Goal: Task Accomplishment & Management: Use online tool/utility

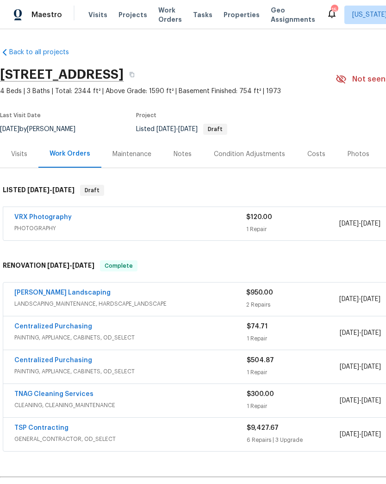
click at [201, 228] on span "PHOTOGRAPHY" at bounding box center [130, 228] width 232 height 9
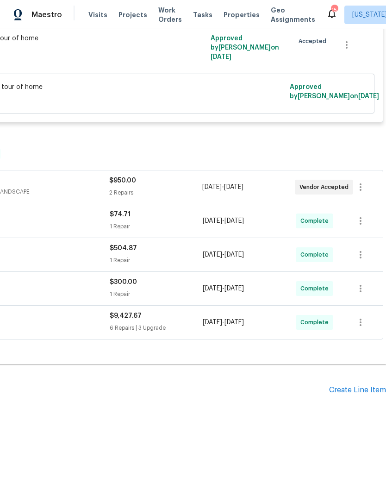
scroll to position [236, 137]
click at [344, 395] on div "Create Line Item" at bounding box center [357, 390] width 57 height 9
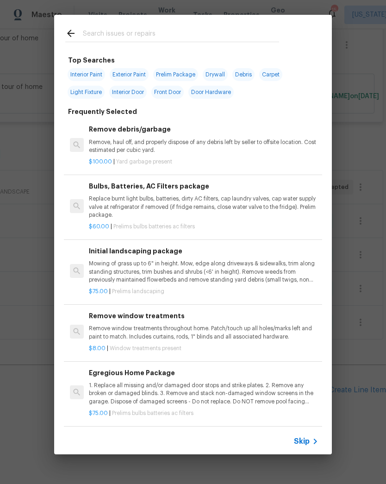
click at [245, 31] on input "text" at bounding box center [181, 35] width 196 height 14
click at [351, 207] on div "Top Searches Interior Paint Exterior Paint Prelim Package Drywall Debris Carpet…" at bounding box center [193, 234] width 386 height 469
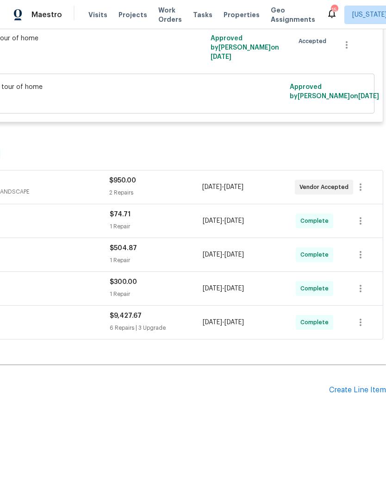
click at [360, 392] on div "Create Line Item" at bounding box center [357, 390] width 57 height 9
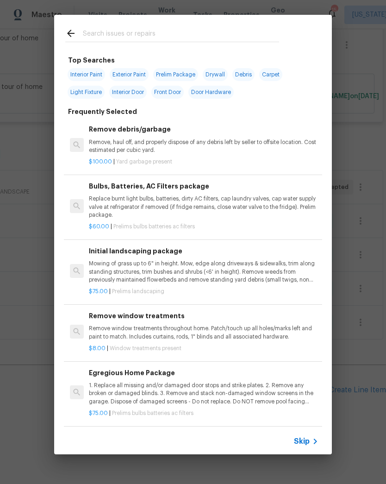
click at [215, 38] on input "text" at bounding box center [181, 35] width 196 height 14
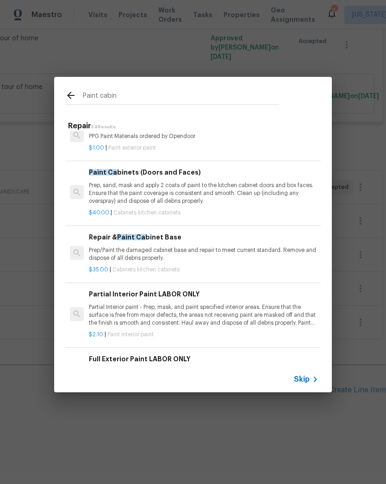
scroll to position [70, 0]
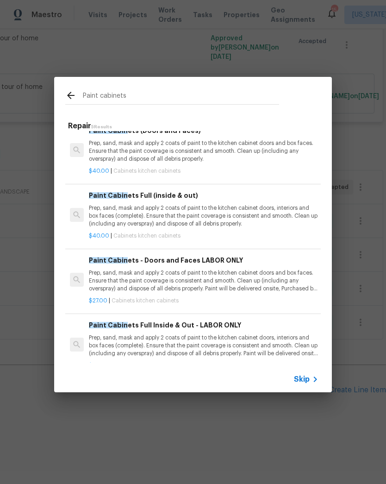
type input "Paint cabinets"
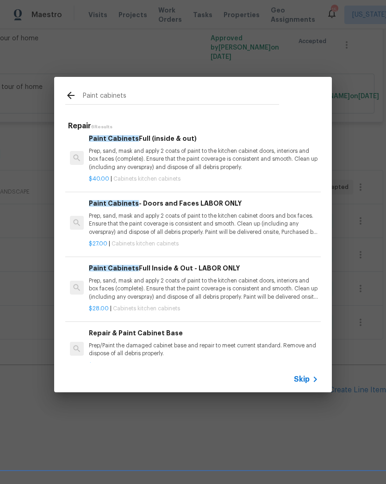
click at [230, 152] on p "Prep, sand, mask and apply 2 coats of paint to the kitchen cabinet doors, inter…" at bounding box center [204, 159] width 230 height 24
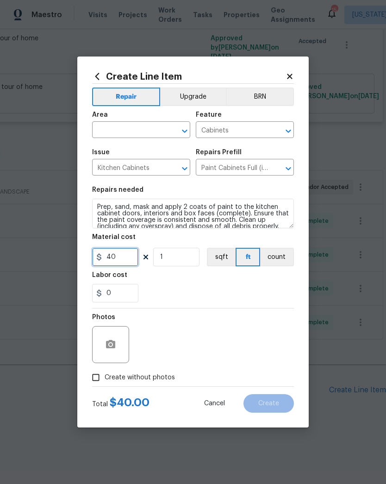
click at [123, 262] on input "40" at bounding box center [115, 257] width 46 height 19
type input "1850"
click at [182, 288] on div "0" at bounding box center [193, 293] width 202 height 19
click at [185, 129] on icon "Open" at bounding box center [184, 130] width 11 height 11
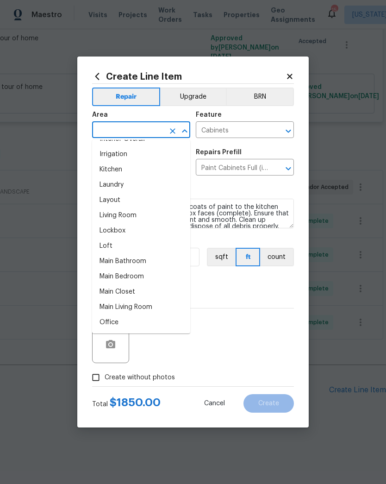
scroll to position [391, 0]
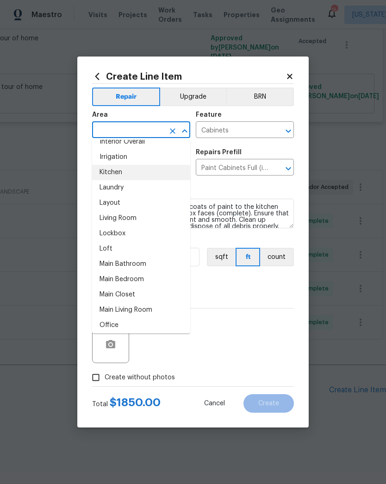
click at [142, 174] on li "Kitchen" at bounding box center [141, 172] width 98 height 15
type input "Kitchen"
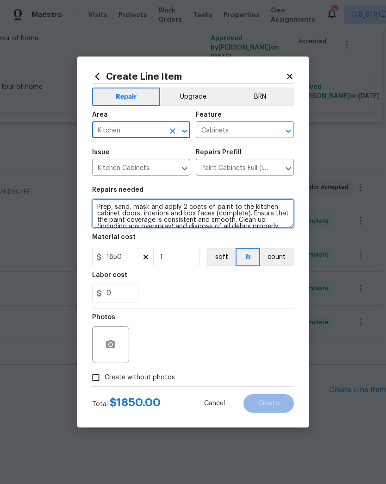
click at [101, 205] on textarea "Prep, sand, mask and apply 2 coats of paint to the kitchen cabinet doors, inter…" at bounding box center [193, 214] width 202 height 30
click at [146, 210] on textarea "Prep, sand, mask and apply 2 coats of paint to the kitchen cabinet doors, inter…" at bounding box center [193, 214] width 202 height 30
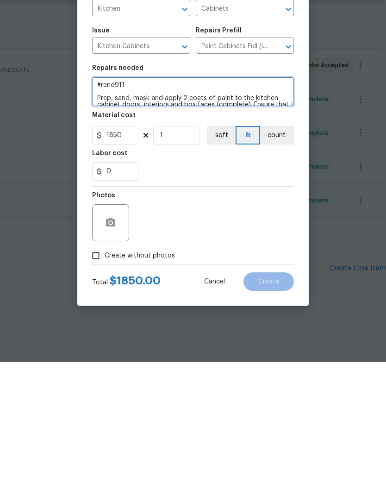
type textarea "#reno911 Prep, sand, mask and apply 2 coats of paint to the kitchen cabinet doo…"
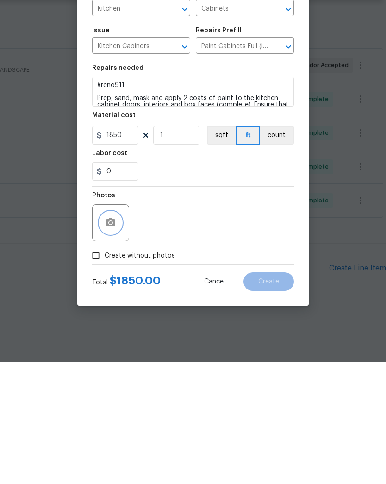
click at [108, 333] on button "button" at bounding box center [111, 344] width 22 height 22
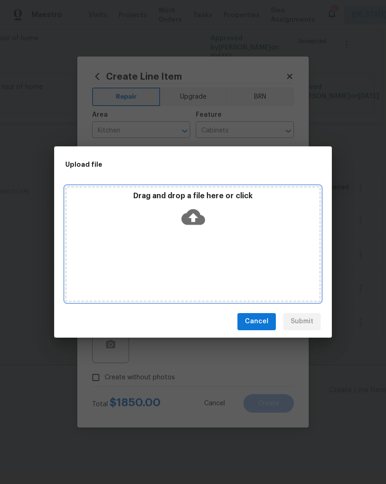
click at [199, 219] on icon at bounding box center [194, 217] width 24 height 16
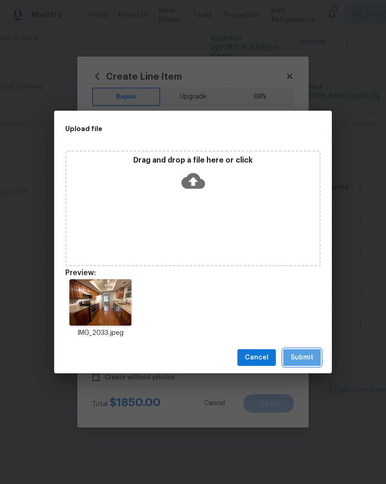
click at [310, 361] on span "Submit" at bounding box center [302, 358] width 23 height 12
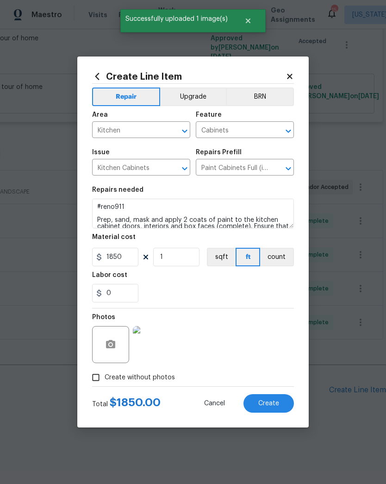
click at [270, 403] on span "Create" at bounding box center [268, 403] width 21 height 7
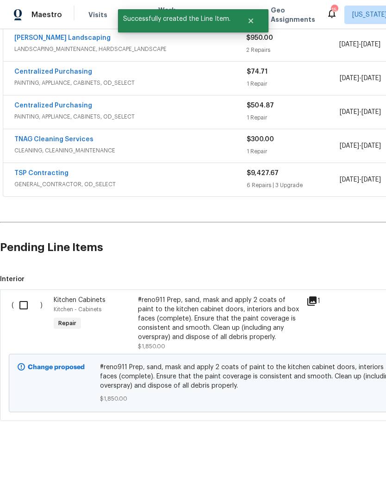
scroll to position [379, 0]
click at [24, 307] on input "checkbox" at bounding box center [27, 304] width 26 height 19
checkbox input "true"
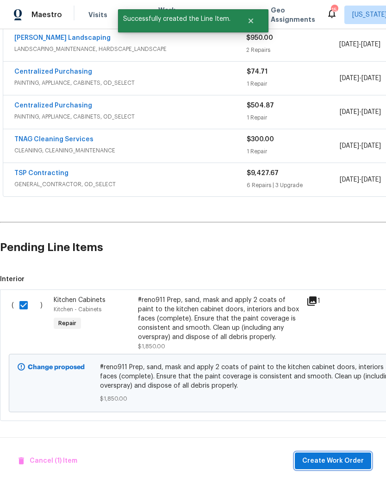
click at [337, 466] on span "Create Work Order" at bounding box center [333, 461] width 62 height 12
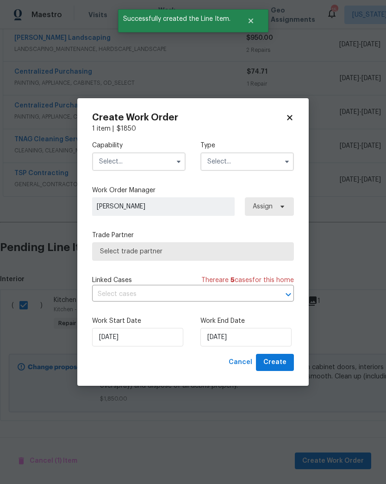
click at [170, 159] on input "text" at bounding box center [139, 161] width 94 height 19
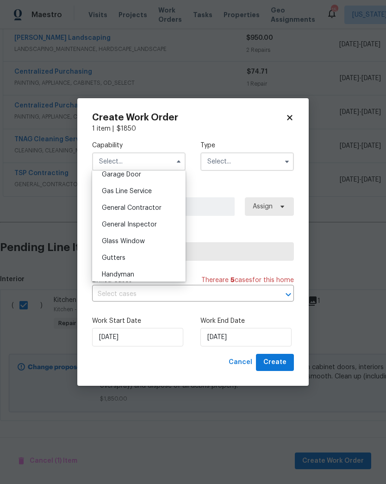
scroll to position [414, 0]
click at [167, 213] on div "General Contractor" at bounding box center [138, 209] width 89 height 17
type input "General Contractor"
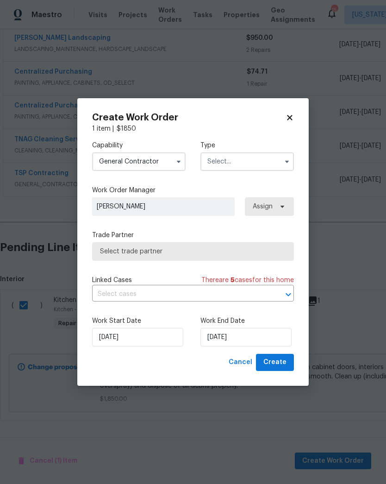
click at [284, 163] on icon "button" at bounding box center [286, 161] width 7 height 7
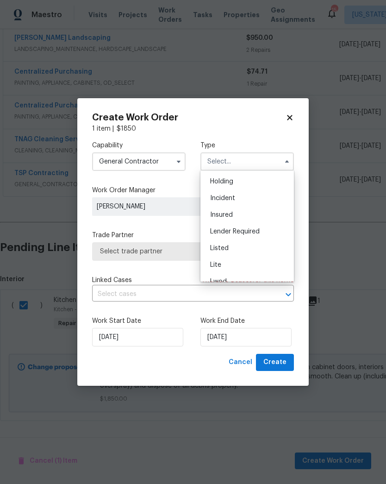
scroll to position [32, 0]
click at [257, 246] on div "Listed" at bounding box center [247, 248] width 89 height 17
type input "Listed"
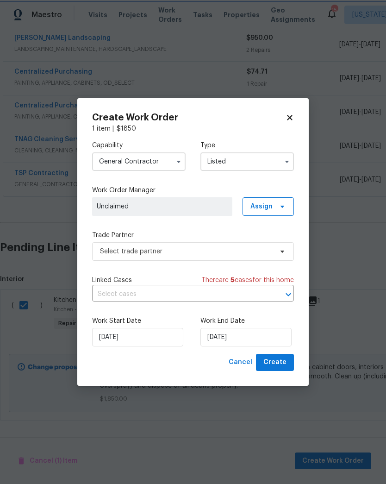
scroll to position [0, 0]
click at [281, 208] on icon at bounding box center [282, 206] width 7 height 7
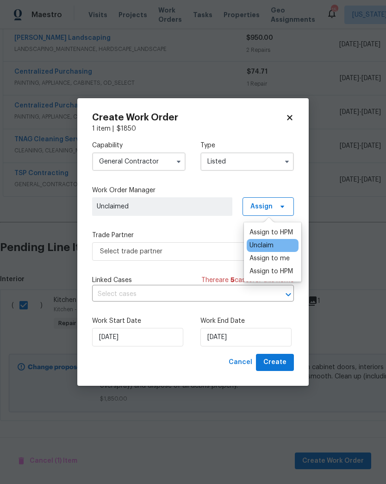
click at [286, 257] on div "Assign to me" at bounding box center [270, 258] width 40 height 9
click at [208, 270] on div "Capability General [DEMOGRAPHIC_DATA] Type Listed Work Order Manager [PERSON_NA…" at bounding box center [193, 243] width 202 height 220
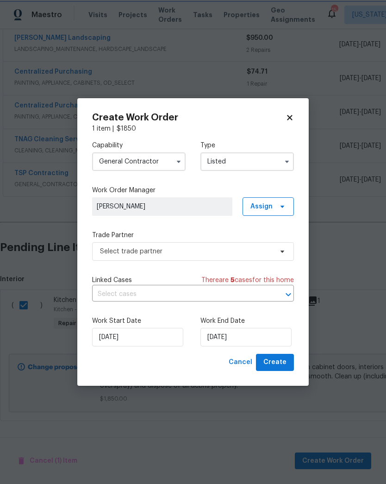
click at [282, 292] on button "Open" at bounding box center [288, 294] width 13 height 13
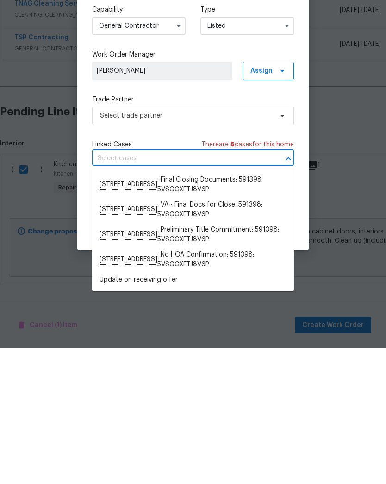
click at [249, 137] on div "Capability General [DEMOGRAPHIC_DATA] Type Listed Work Order Manager [PERSON_NA…" at bounding box center [193, 243] width 202 height 220
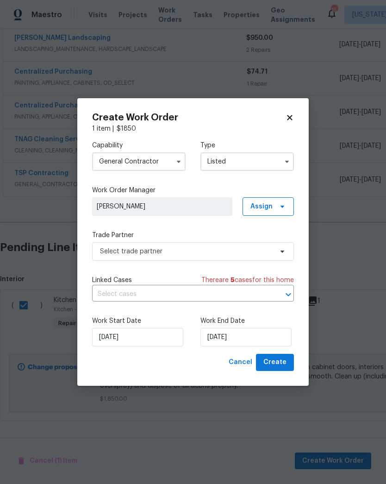
click at [286, 289] on icon "Open" at bounding box center [288, 294] width 11 height 11
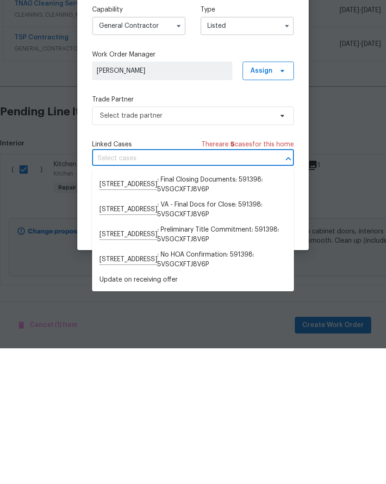
click at [269, 133] on div "Capability General [DEMOGRAPHIC_DATA] Type Listed Work Order Manager [PERSON_NA…" at bounding box center [193, 243] width 202 height 220
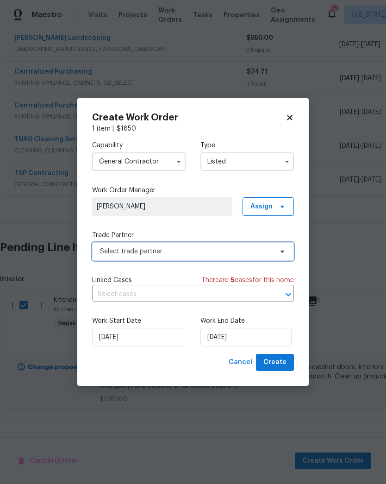
click at [286, 250] on icon at bounding box center [282, 251] width 7 height 7
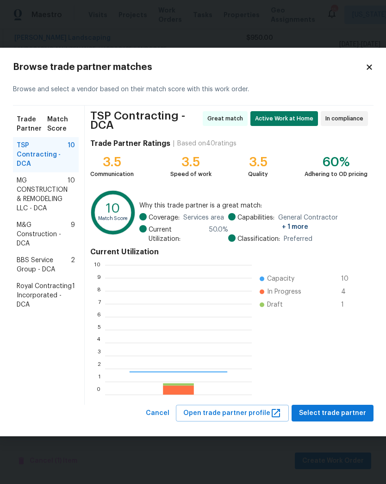
scroll to position [130, 147]
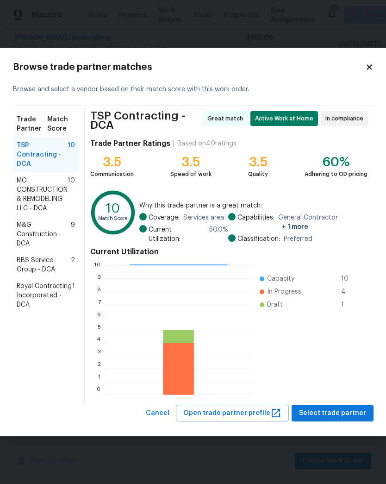
click at [344, 120] on span "In compliance" at bounding box center [347, 118] width 42 height 9
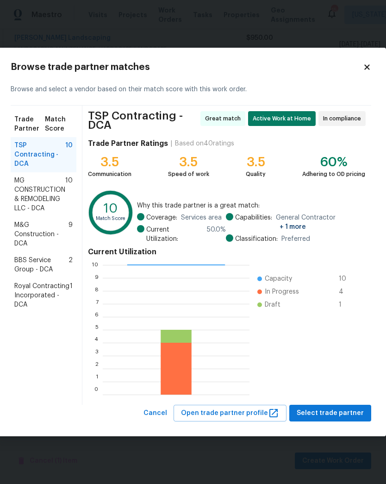
scroll to position [0, 2]
click at [366, 69] on icon at bounding box center [367, 66] width 5 height 5
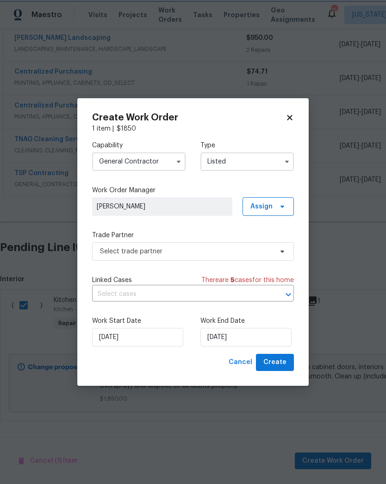
scroll to position [0, 0]
click at [289, 115] on icon at bounding box center [290, 117] width 8 height 8
checkbox input "false"
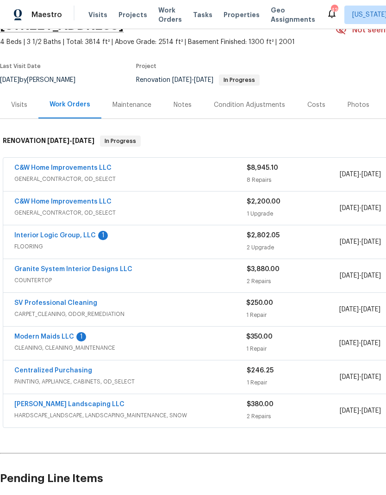
scroll to position [49, 0]
click at [267, 176] on div "8 Repairs" at bounding box center [293, 180] width 93 height 9
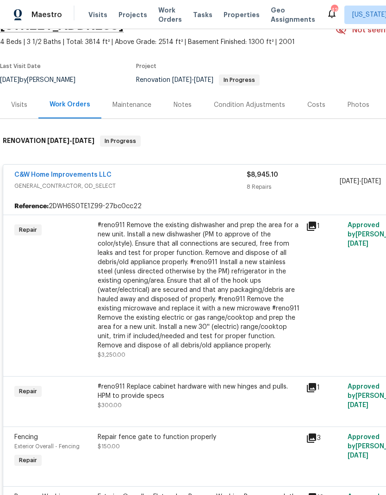
click at [259, 270] on div "#reno911 Remove the existing dishwasher and prep the area for a new unit. Insta…" at bounding box center [199, 286] width 203 height 130
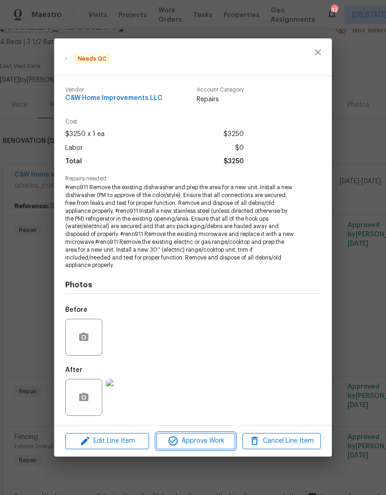
click at [213, 446] on button "Approve Work" at bounding box center [196, 441] width 78 height 16
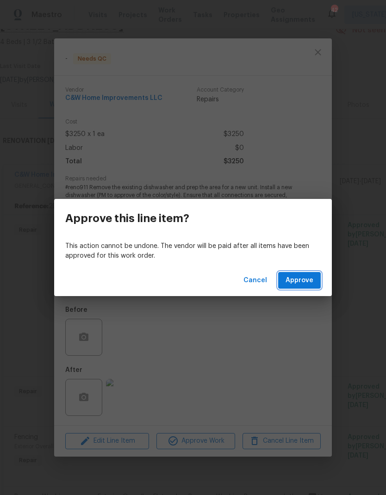
click at [310, 275] on button "Approve" at bounding box center [299, 280] width 43 height 17
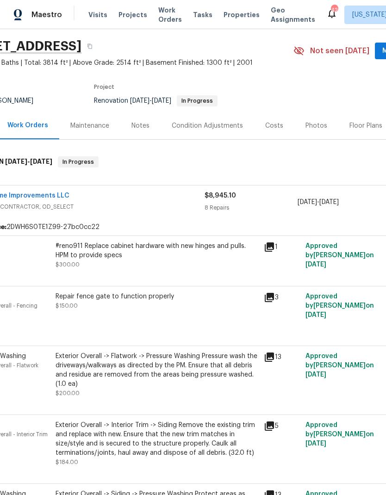
scroll to position [28, 42]
click at [185, 265] on div "#reno911 Replace cabinet hardware with new hinges and pulls. HPM to provide spe…" at bounding box center [157, 256] width 203 height 28
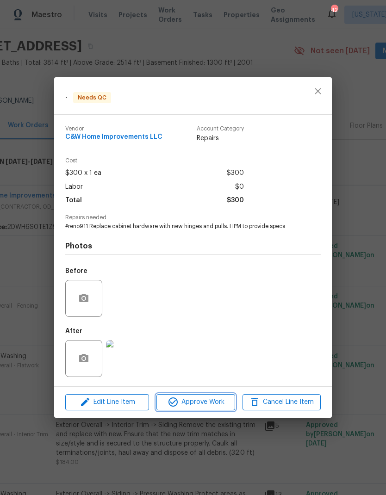
click at [215, 400] on span "Approve Work" at bounding box center [195, 403] width 73 height 12
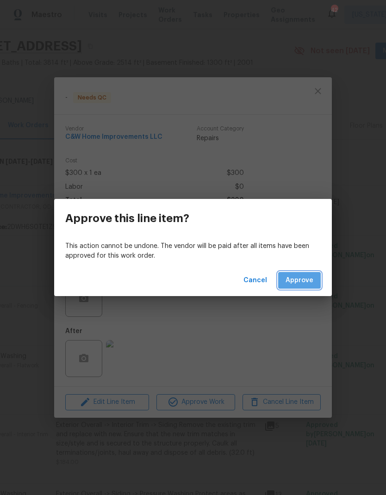
click at [306, 285] on span "Approve" at bounding box center [300, 281] width 28 height 12
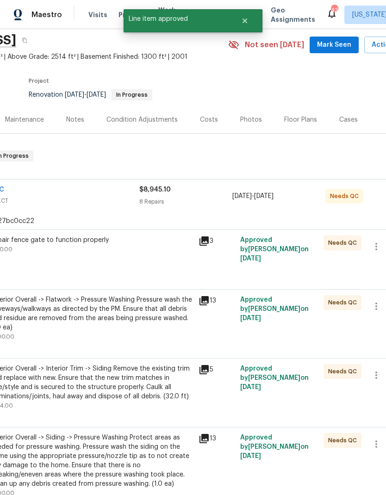
scroll to position [34, 106]
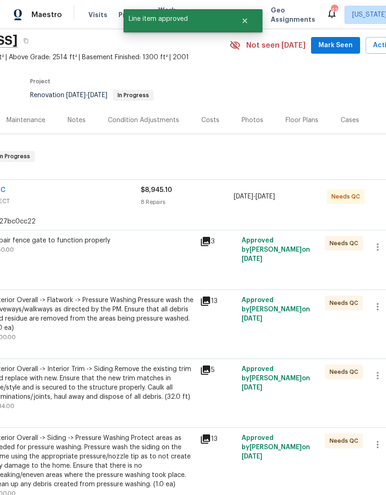
click at [138, 264] on div "Repair fence gate to function properly $150.00" at bounding box center [93, 254] width 208 height 43
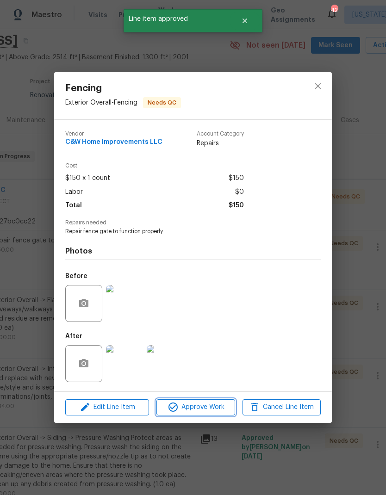
click at [217, 414] on span "Approve Work" at bounding box center [195, 408] width 73 height 12
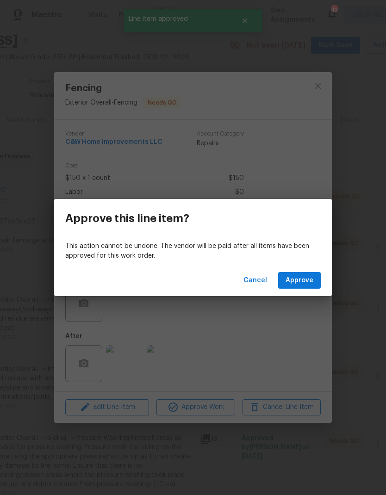
click at [311, 276] on span "Approve" at bounding box center [300, 281] width 28 height 12
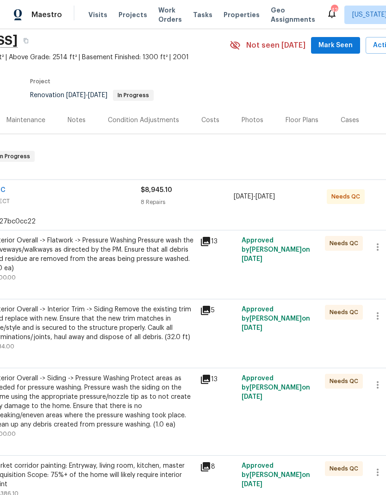
click at [132, 267] on div "Exterior Overall -> Flatwork -> Pressure Washing Pressure wash the driveways/wa…" at bounding box center [93, 254] width 203 height 37
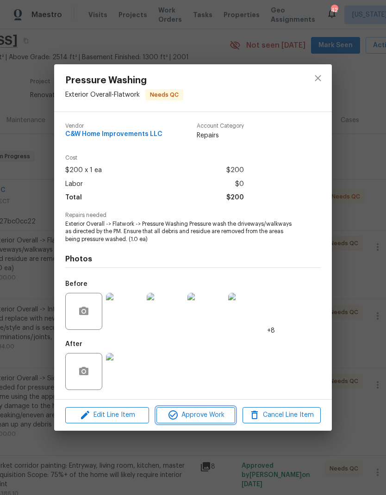
click at [208, 423] on button "Approve Work" at bounding box center [196, 416] width 78 height 16
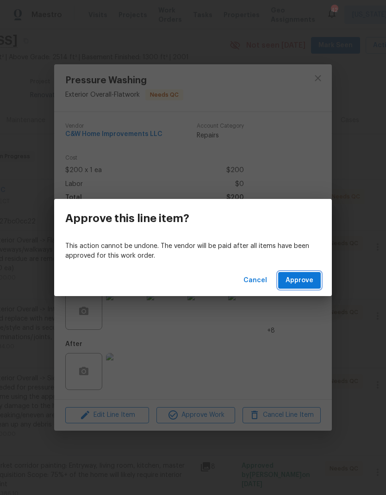
click at [301, 282] on span "Approve" at bounding box center [300, 281] width 28 height 12
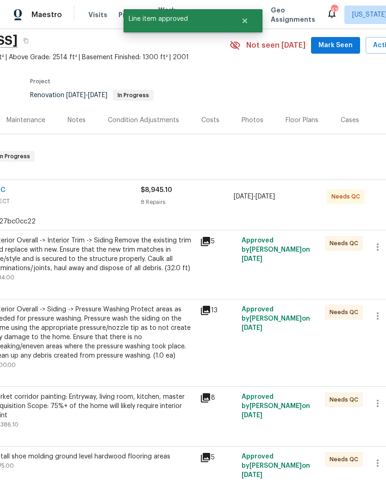
click at [132, 272] on div "Exterior Overall -> Interior Trim -> Siding Remove the existing trim and replac…" at bounding box center [93, 254] width 203 height 37
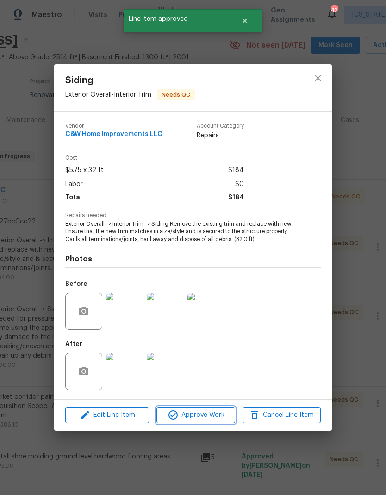
click at [209, 417] on span "Approve Work" at bounding box center [195, 416] width 73 height 12
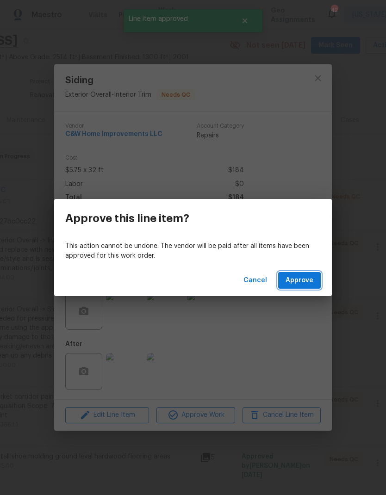
click at [308, 279] on span "Approve" at bounding box center [300, 281] width 28 height 12
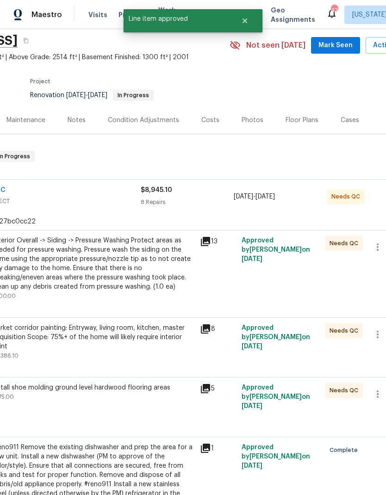
click at [143, 267] on div "Exterior Overall -> Siding -> Pressure Washing Protect areas as needed for pres…" at bounding box center [93, 264] width 203 height 56
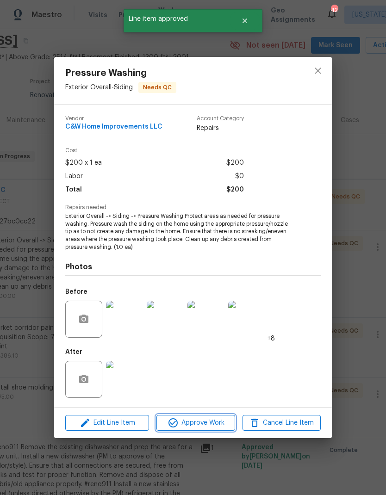
click at [212, 426] on span "Approve Work" at bounding box center [195, 424] width 73 height 12
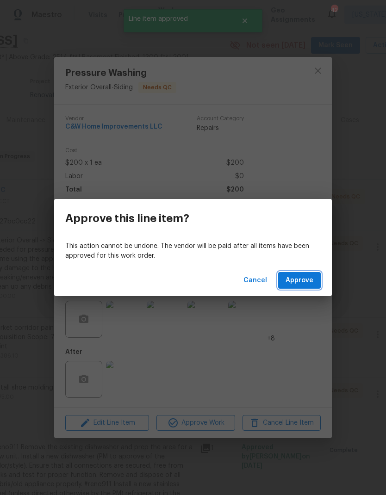
click at [310, 279] on span "Approve" at bounding box center [300, 281] width 28 height 12
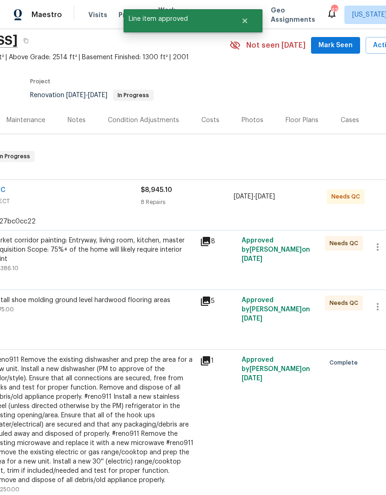
click at [135, 264] on div "Market corridor painting: Entryway, living room, kitchen, master Acquisition Sc…" at bounding box center [93, 254] width 203 height 37
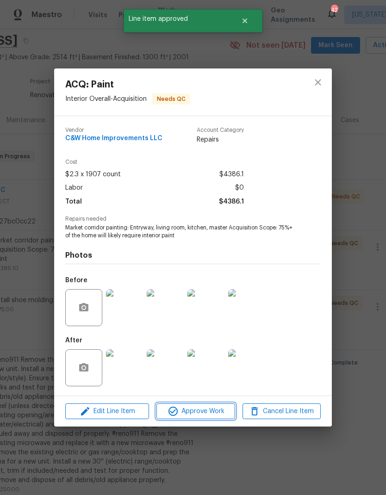
click at [218, 415] on span "Approve Work" at bounding box center [195, 412] width 73 height 12
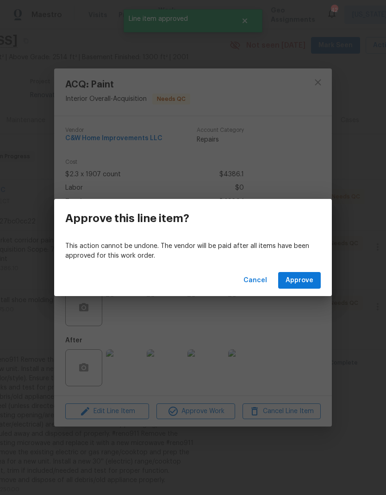
click at [301, 283] on span "Approve" at bounding box center [300, 281] width 28 height 12
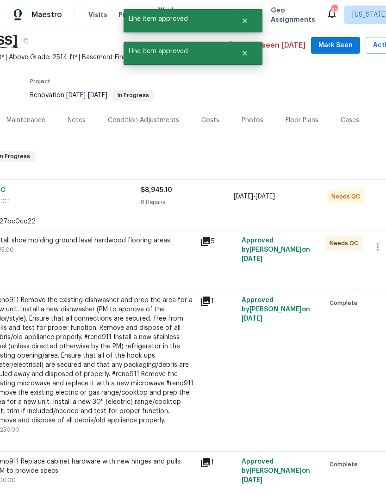
click at [149, 258] on div "Install shoe molding ground level hardwood flooring areas $275.00" at bounding box center [93, 254] width 208 height 43
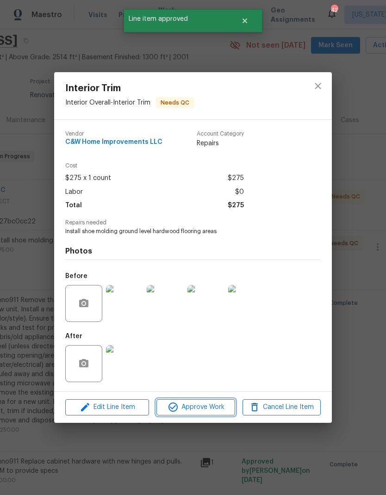
click at [217, 415] on button "Approve Work" at bounding box center [196, 408] width 78 height 16
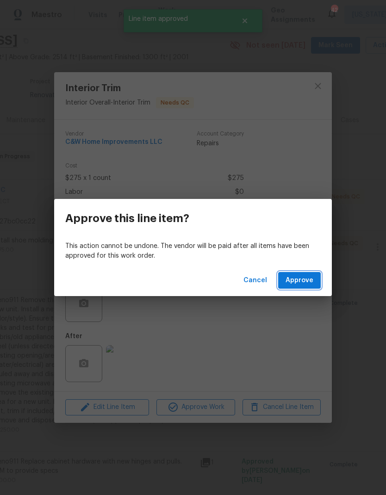
click at [307, 275] on span "Approve" at bounding box center [300, 281] width 28 height 12
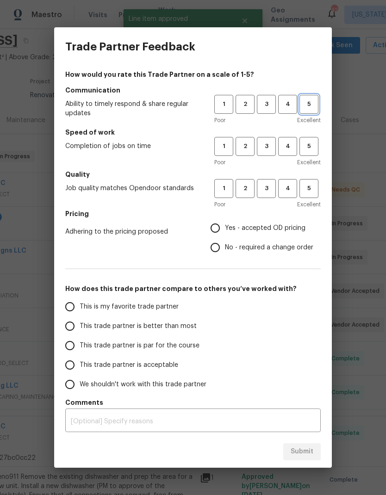
click at [308, 113] on button "5" at bounding box center [309, 104] width 19 height 19
click at [315, 156] on button "5" at bounding box center [309, 146] width 19 height 19
click at [318, 196] on button "5" at bounding box center [309, 188] width 19 height 19
click at [225, 228] on input "Yes - accepted OD pricing" at bounding box center [215, 228] width 19 height 19
radio input "true"
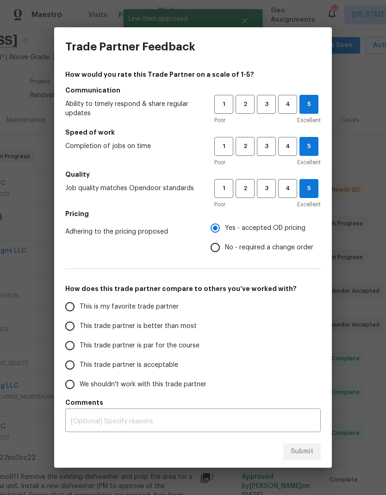
click at [75, 302] on input "This is my favorite trade partner" at bounding box center [69, 306] width 19 height 19
click at [311, 455] on span "Submit" at bounding box center [302, 452] width 23 height 12
radio input "true"
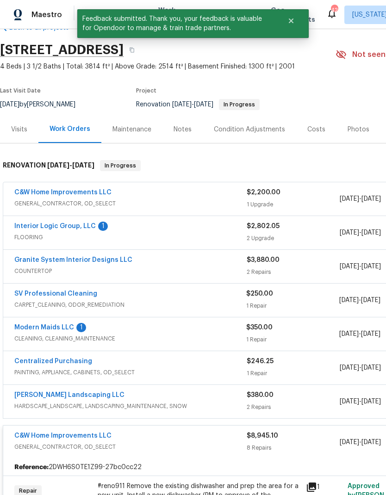
scroll to position [24, 0]
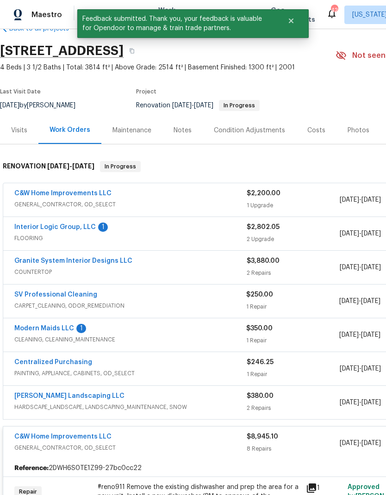
click at [213, 203] on span "GENERAL_CONTRACTOR, OD_SELECT" at bounding box center [130, 204] width 232 height 9
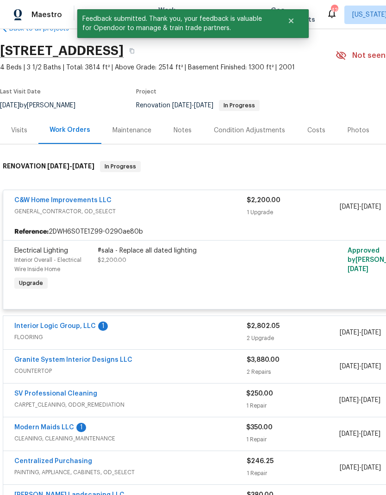
click at [237, 271] on div "#sala - Replace all dated lighting $2,200.00" at bounding box center [199, 270] width 208 height 52
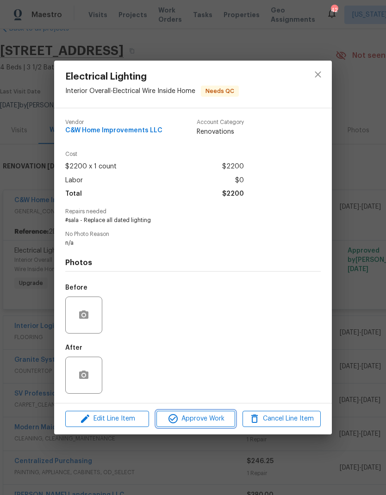
click at [213, 422] on span "Approve Work" at bounding box center [195, 420] width 73 height 12
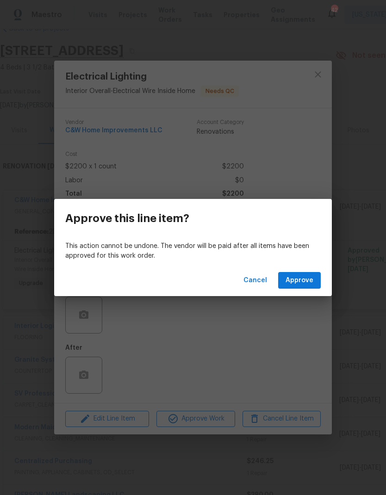
click at [313, 286] on button "Approve" at bounding box center [299, 280] width 43 height 17
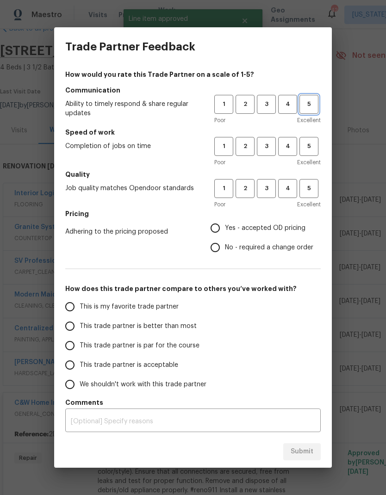
click at [317, 107] on span "5" at bounding box center [309, 104] width 17 height 11
click at [307, 145] on span "5" at bounding box center [309, 146] width 17 height 11
click at [315, 188] on span "5" at bounding box center [309, 188] width 17 height 11
click at [216, 234] on input "Yes - accepted OD pricing" at bounding box center [215, 228] width 19 height 19
radio input "true"
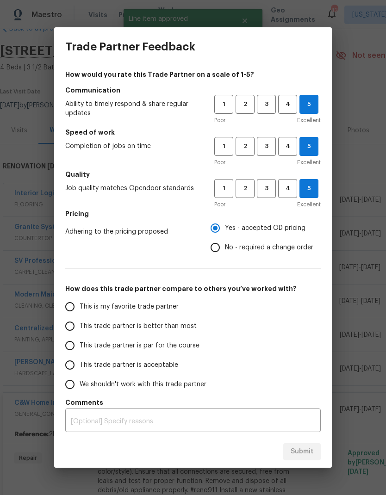
click at [70, 308] on input "This is my favorite trade partner" at bounding box center [69, 306] width 19 height 19
click at [305, 457] on span "Submit" at bounding box center [302, 452] width 23 height 12
radio input "true"
radio input "false"
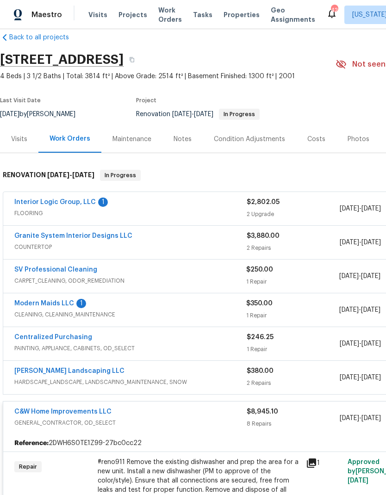
scroll to position [14, 0]
